Goal: Check status: Check status

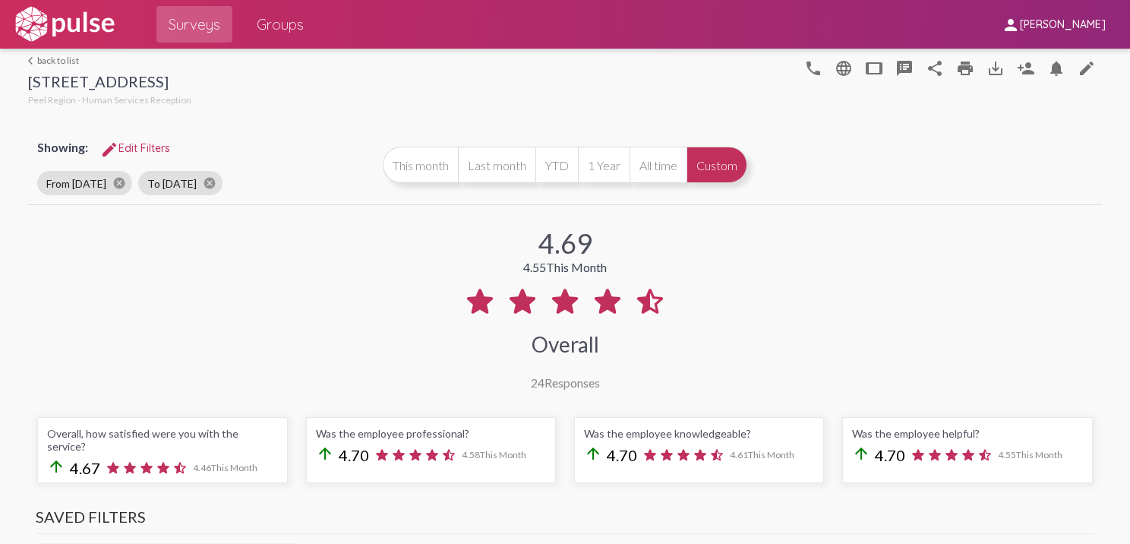
click at [59, 56] on link "arrow_back_ios back to list" at bounding box center [109, 60] width 163 height 11
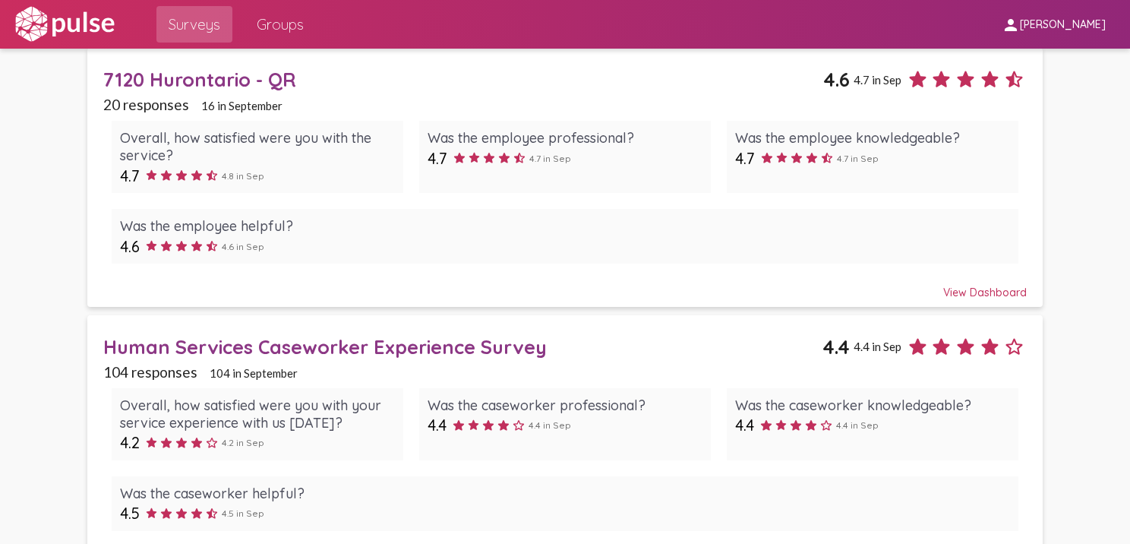
scroll to position [942, 0]
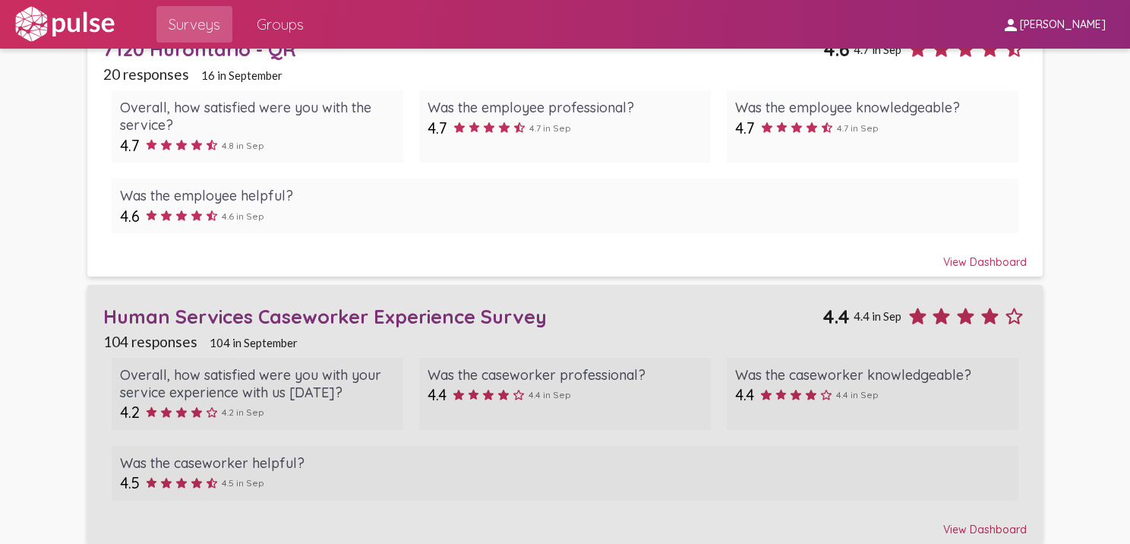
click at [476, 309] on div "Human Services Caseworker Experience Survey" at bounding box center [462, 317] width 719 height 24
